Goal: Task Accomplishment & Management: Use online tool/utility

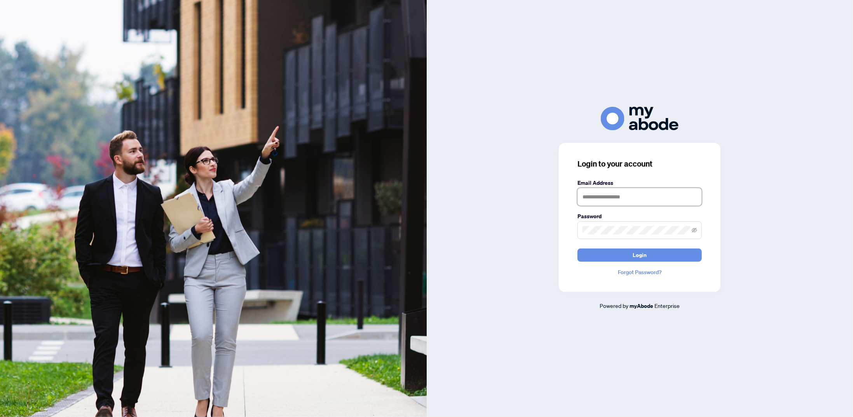
click at [599, 203] on input "text" at bounding box center [640, 197] width 124 height 18
type input "**********"
click at [578, 249] on button "Login" at bounding box center [640, 255] width 124 height 13
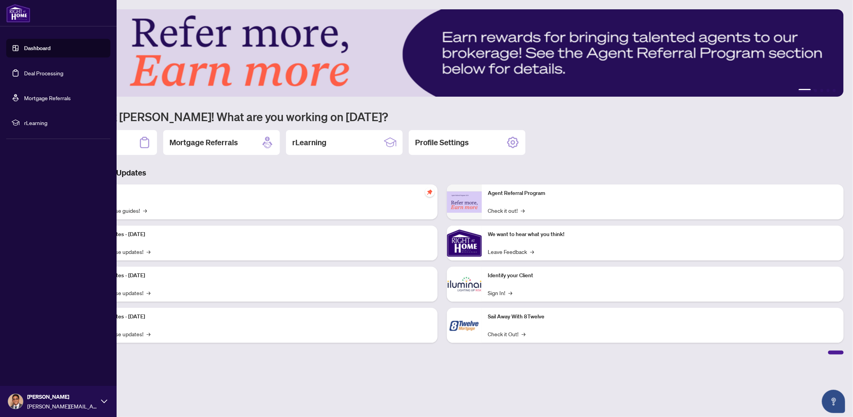
click at [42, 72] on link "Deal Processing" at bounding box center [43, 73] width 39 height 7
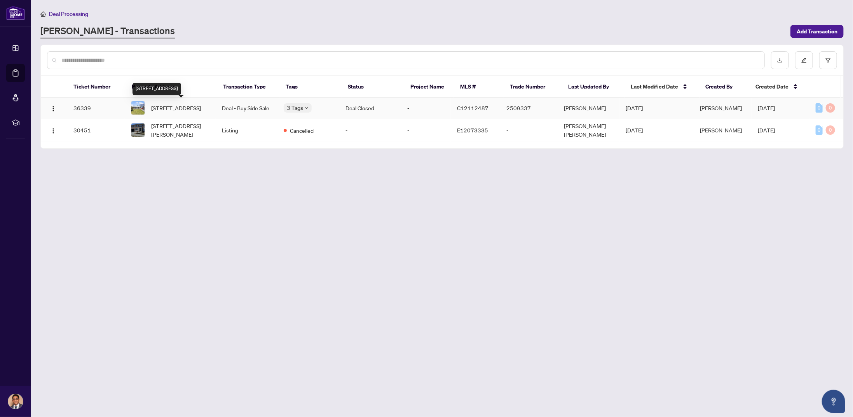
click at [169, 104] on span "4 Slidell Cres, Toronto, Ontario M3A 2C4, Canada" at bounding box center [176, 108] width 50 height 9
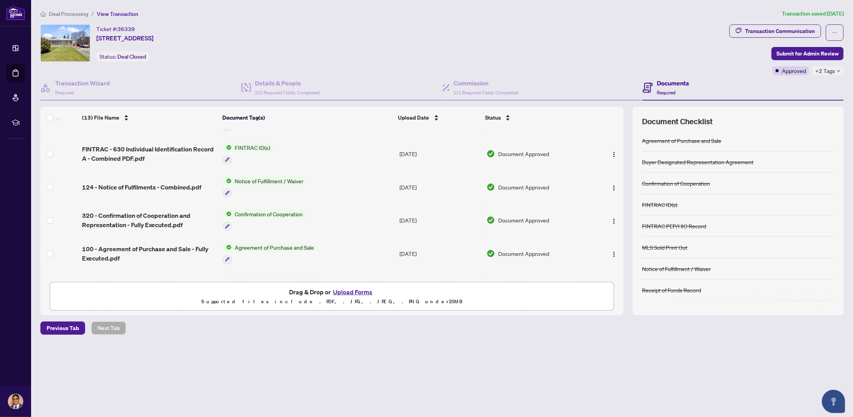
scroll to position [271, 0]
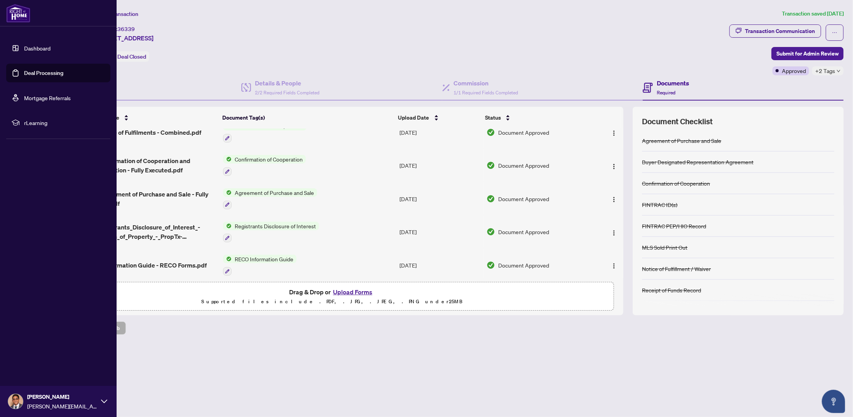
click at [24, 48] on link "Dashboard" at bounding box center [37, 48] width 26 height 7
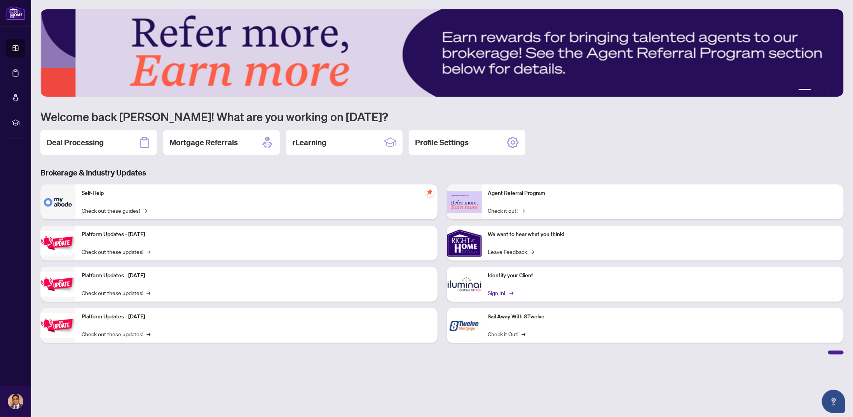
click at [505, 291] on link "Sign In! →" at bounding box center [500, 293] width 24 height 9
